Goal: Find specific page/section: Find specific page/section

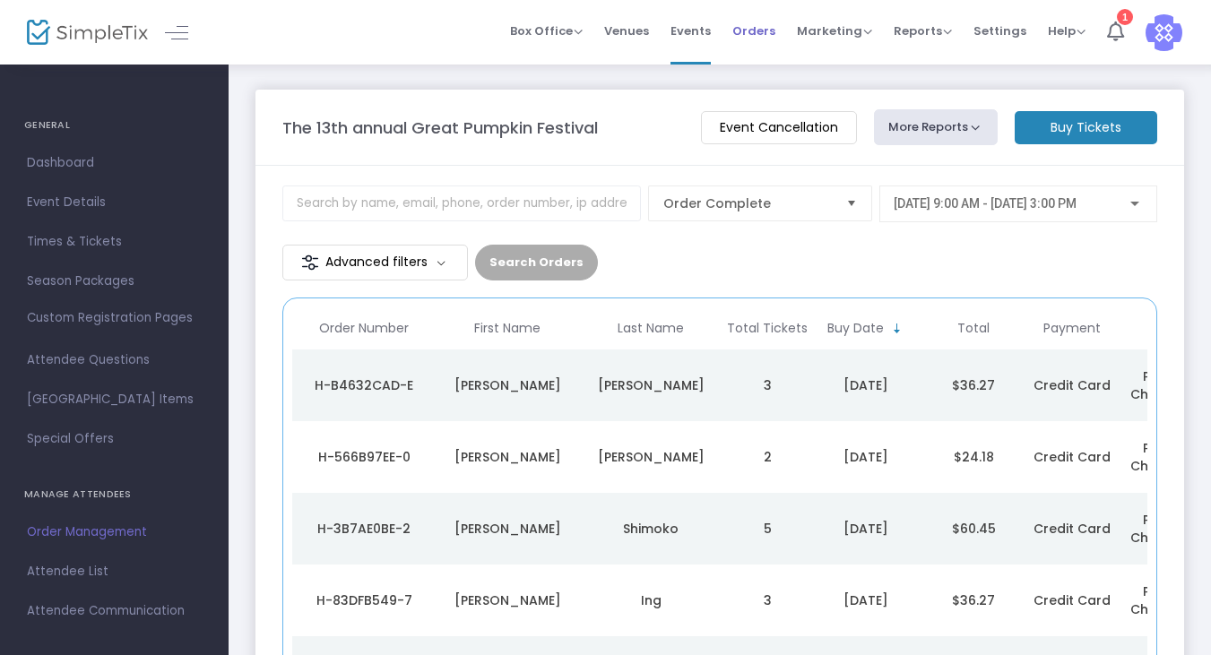
click at [755, 28] on span "Orders" at bounding box center [753, 31] width 43 height 46
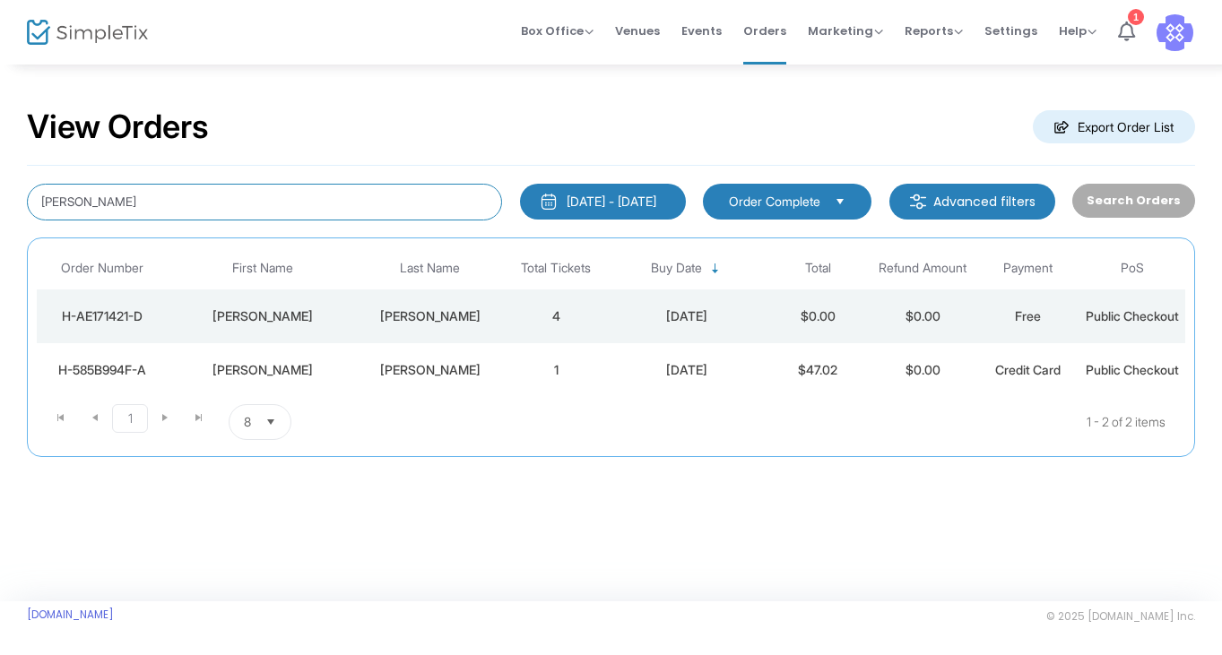
drag, startPoint x: 390, startPoint y: 206, endPoint x: 45, endPoint y: 178, distance: 346.1
click at [45, 178] on div "[PERSON_NAME] [DATE] - [DATE] Last 30 Days [DATE] [DATE] This week This Month L…" at bounding box center [611, 311] width 1168 height 291
click at [98, 198] on input at bounding box center [264, 202] width 475 height 37
type input "[PERSON_NAME]"
click at [277, 200] on input "[PERSON_NAME]" at bounding box center [264, 202] width 475 height 37
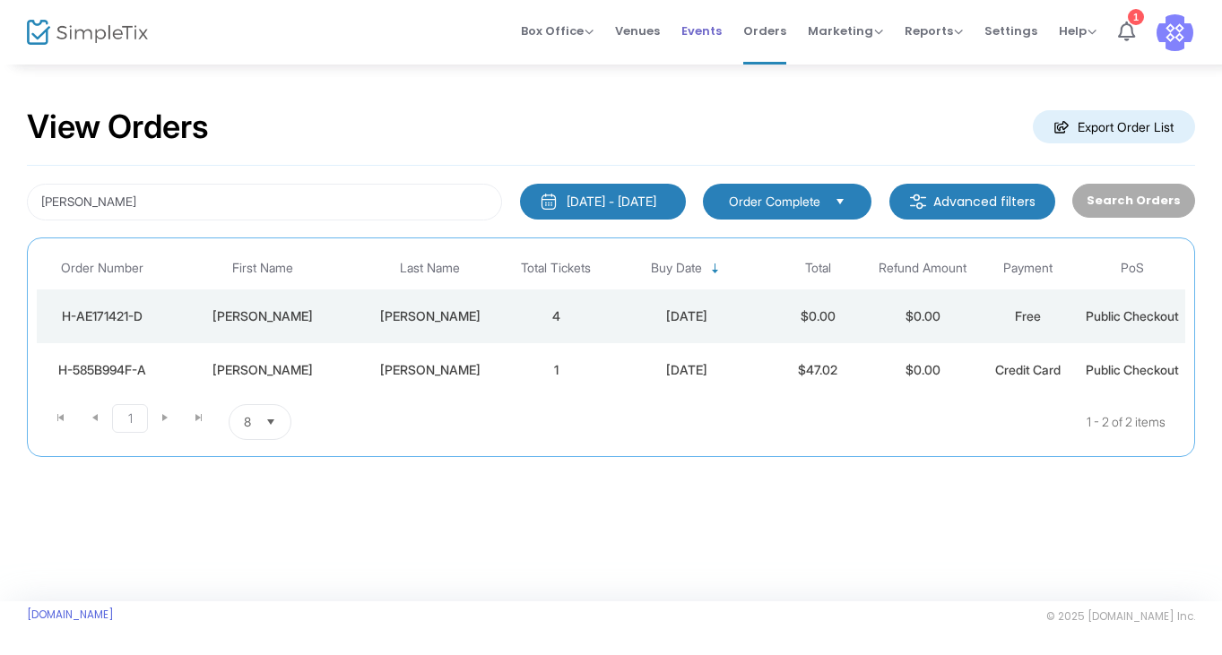
click at [702, 34] on span "Events" at bounding box center [701, 31] width 40 height 46
